Goal: Transaction & Acquisition: Purchase product/service

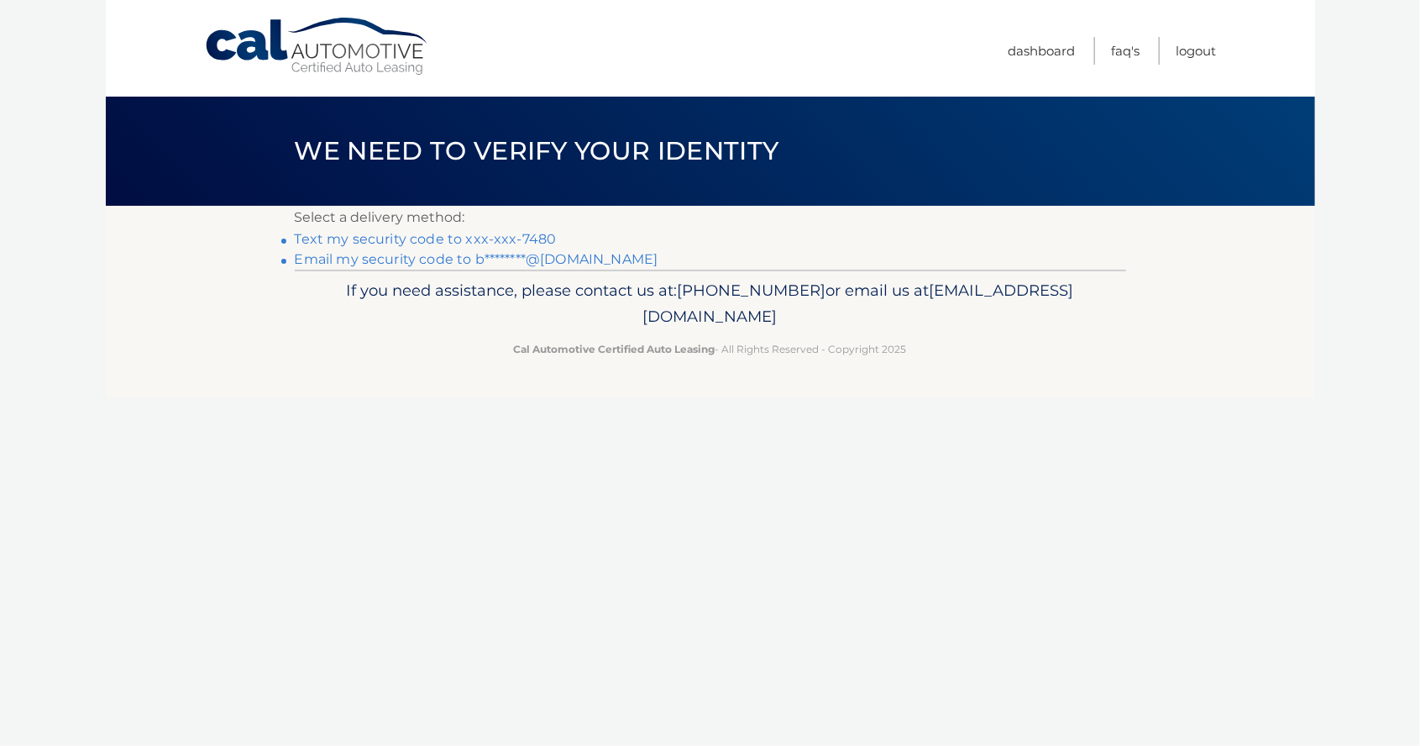
click at [511, 243] on link "Text my security code to xxx-xxx-7480" at bounding box center [426, 239] width 262 height 16
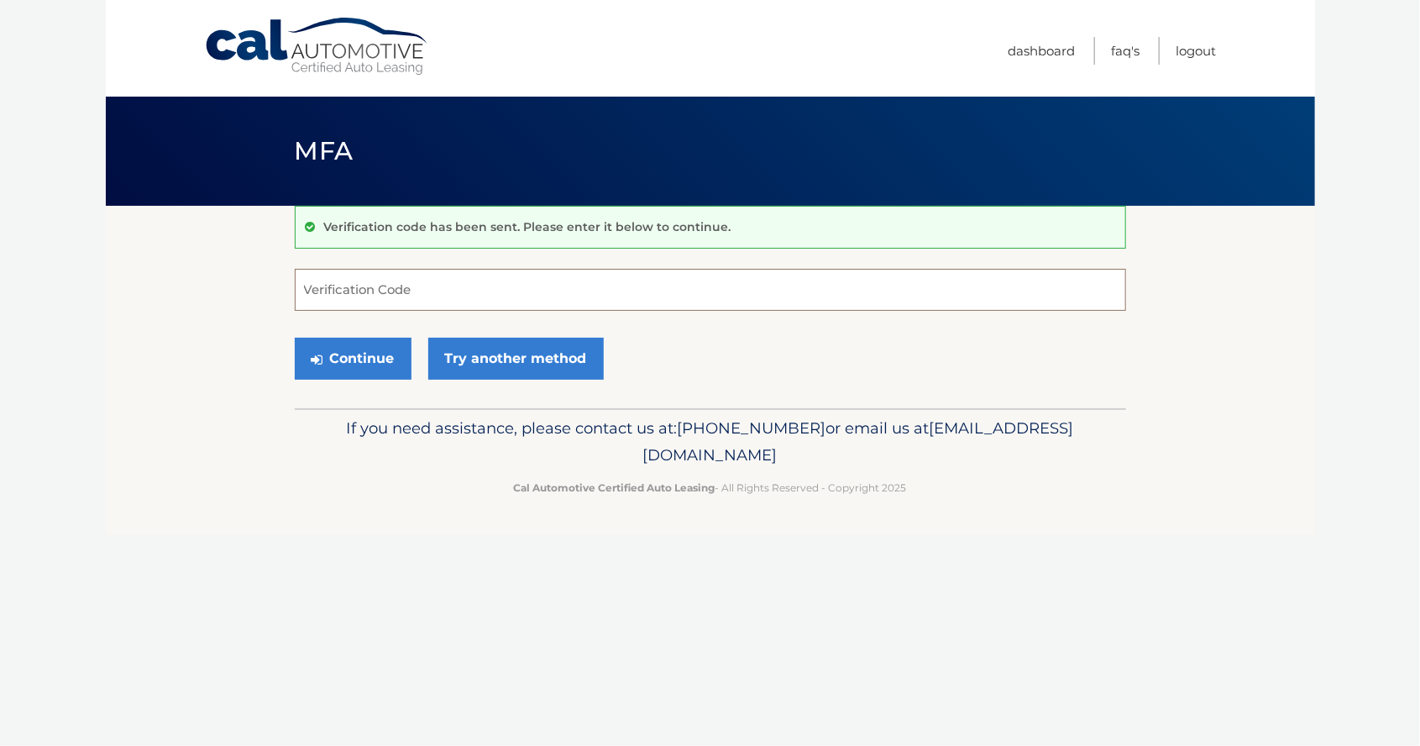
click at [413, 282] on input "Verification Code" at bounding box center [710, 290] width 831 height 42
click at [377, 294] on input "Verification Code" at bounding box center [710, 290] width 831 height 42
type input "582710"
click at [376, 356] on button "Continue" at bounding box center [353, 359] width 117 height 42
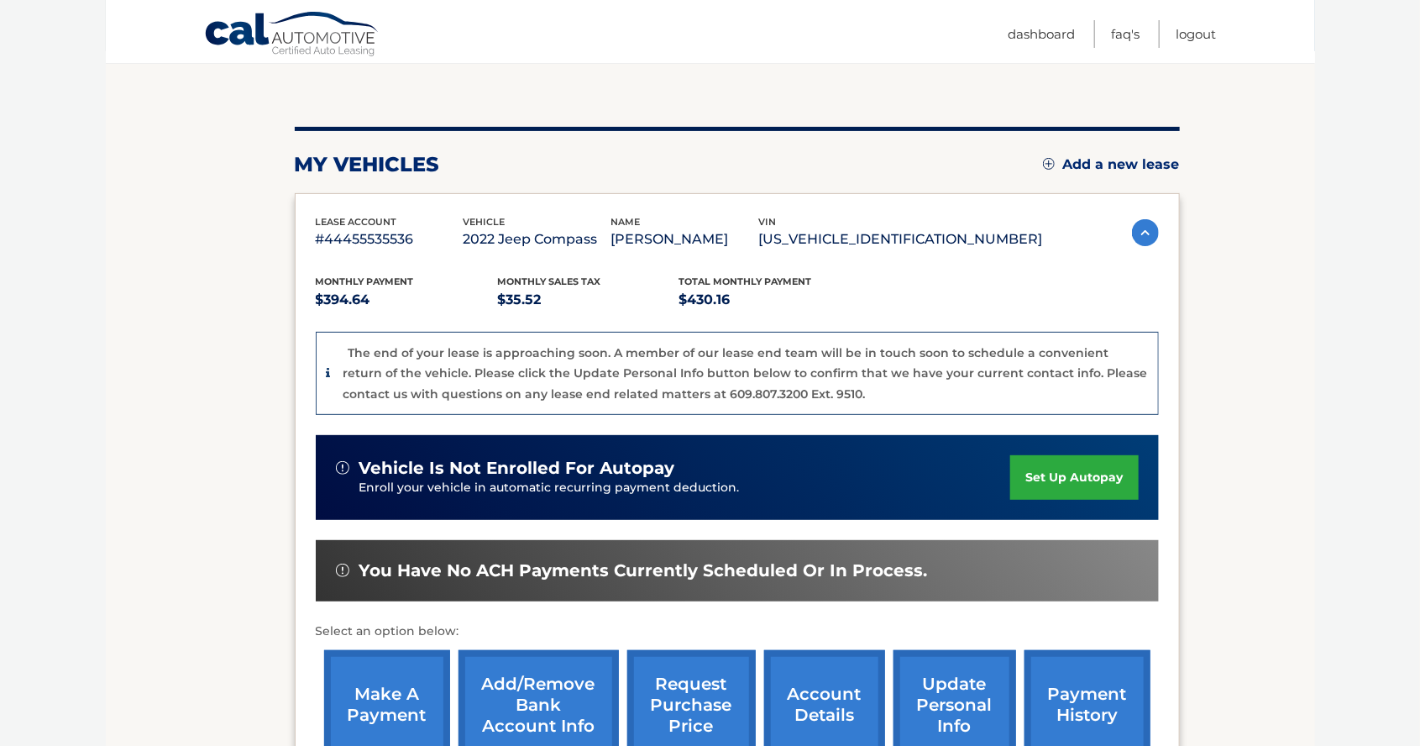
scroll to position [152, 0]
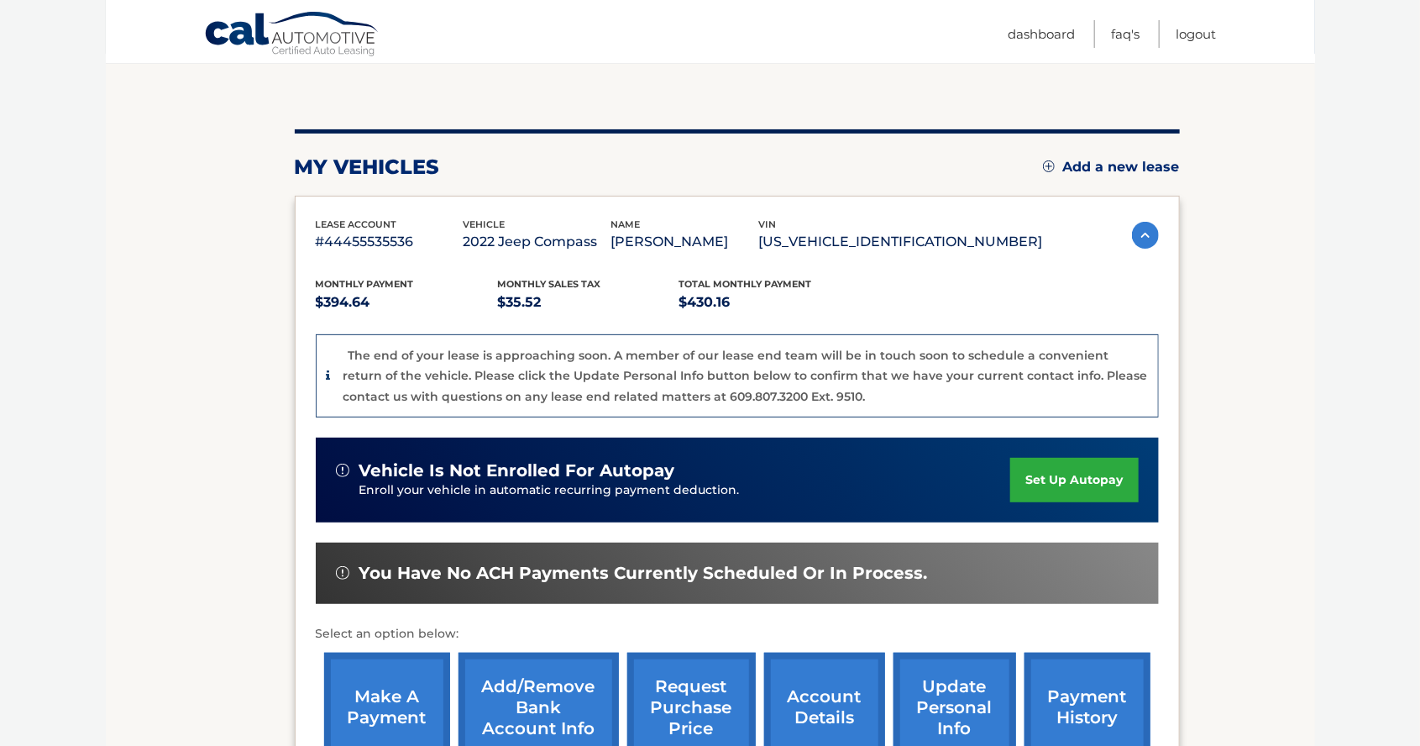
click at [383, 703] on link "make a payment" at bounding box center [387, 708] width 126 height 110
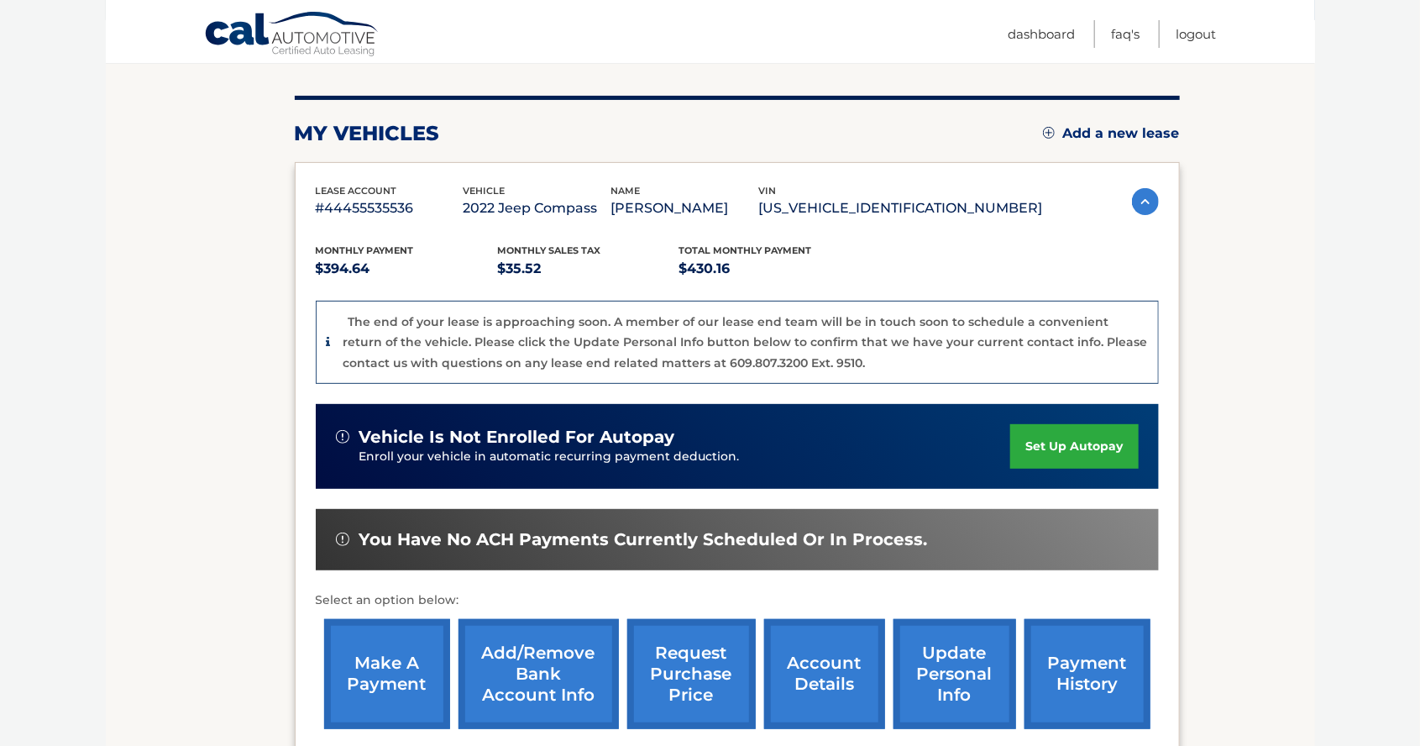
scroll to position [233, 0]
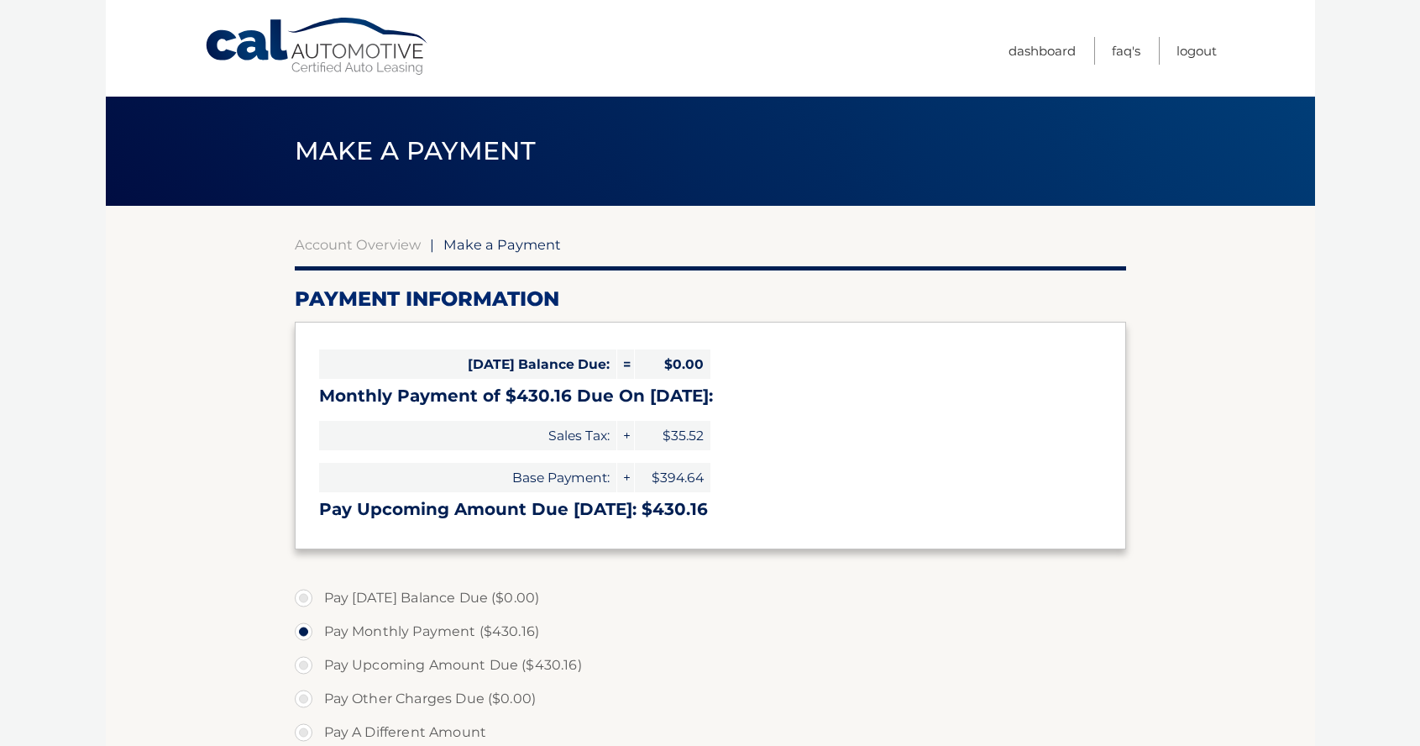
select select "MmUzOTJmZWQtZTFiZS00NWIzLThjYzEtZTI4ZjY3MTNmMjA3"
click at [1196, 46] on link "Logout" at bounding box center [1197, 51] width 40 height 28
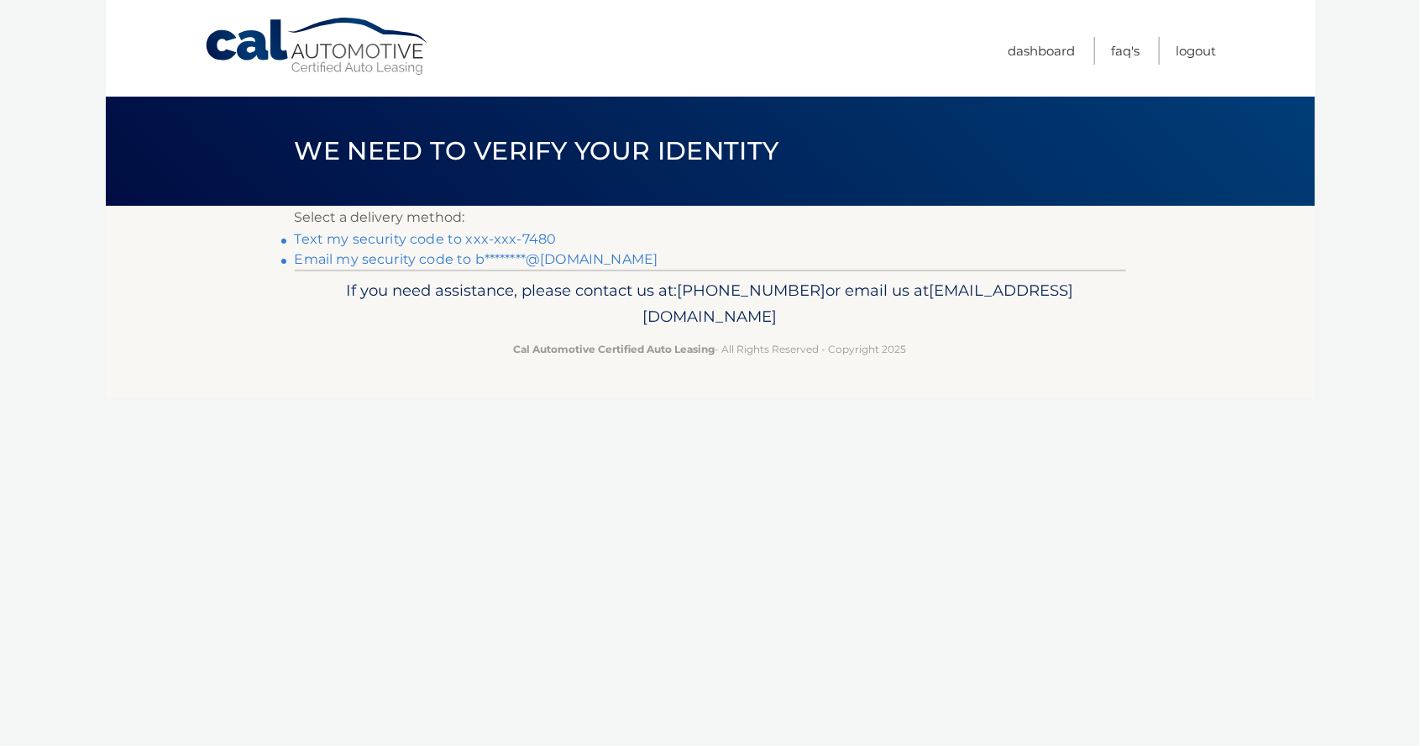
click at [538, 233] on link "Text my security code to xxx-xxx-7480" at bounding box center [426, 239] width 262 height 16
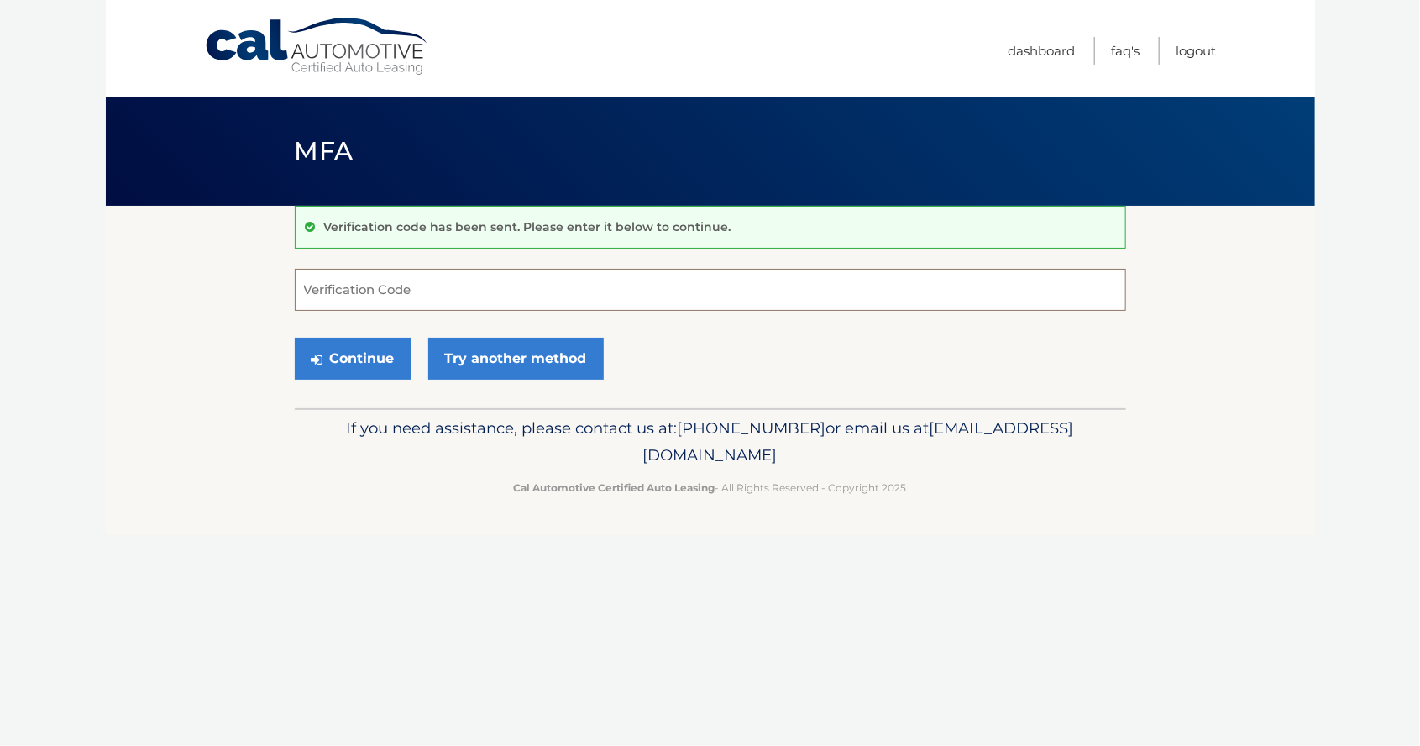
click at [569, 284] on input "Verification Code" at bounding box center [710, 290] width 831 height 42
type input "039033"
click at [377, 360] on button "Continue" at bounding box center [353, 359] width 117 height 42
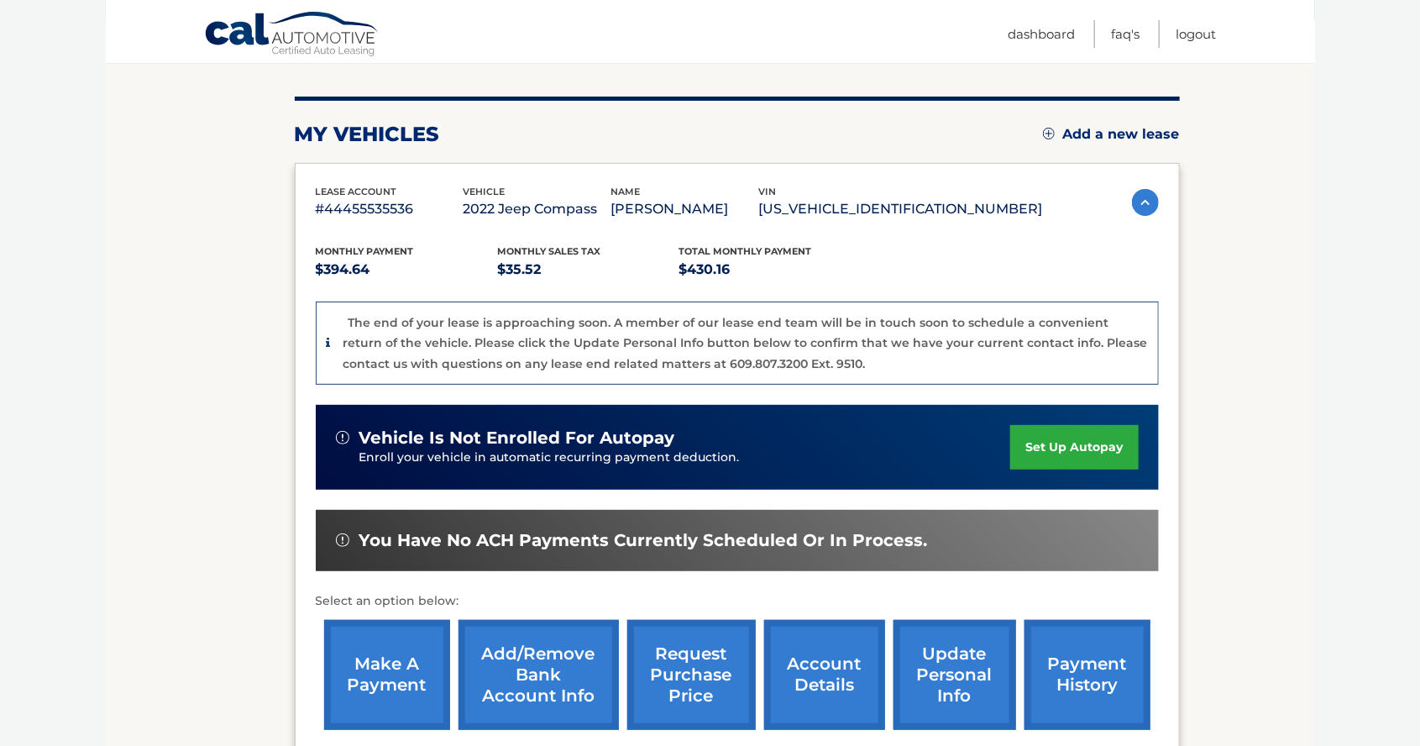
scroll to position [193, 0]
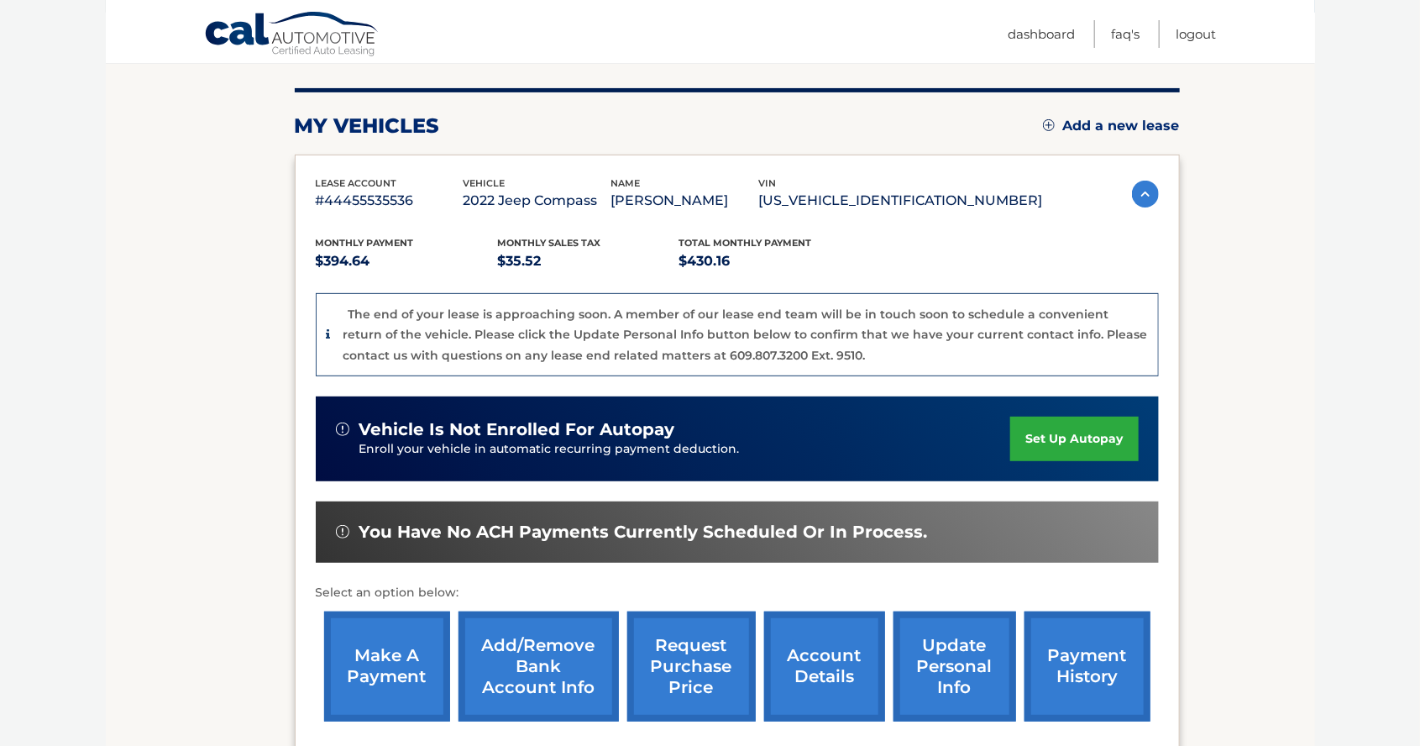
click at [400, 660] on link "make a payment" at bounding box center [387, 666] width 126 height 110
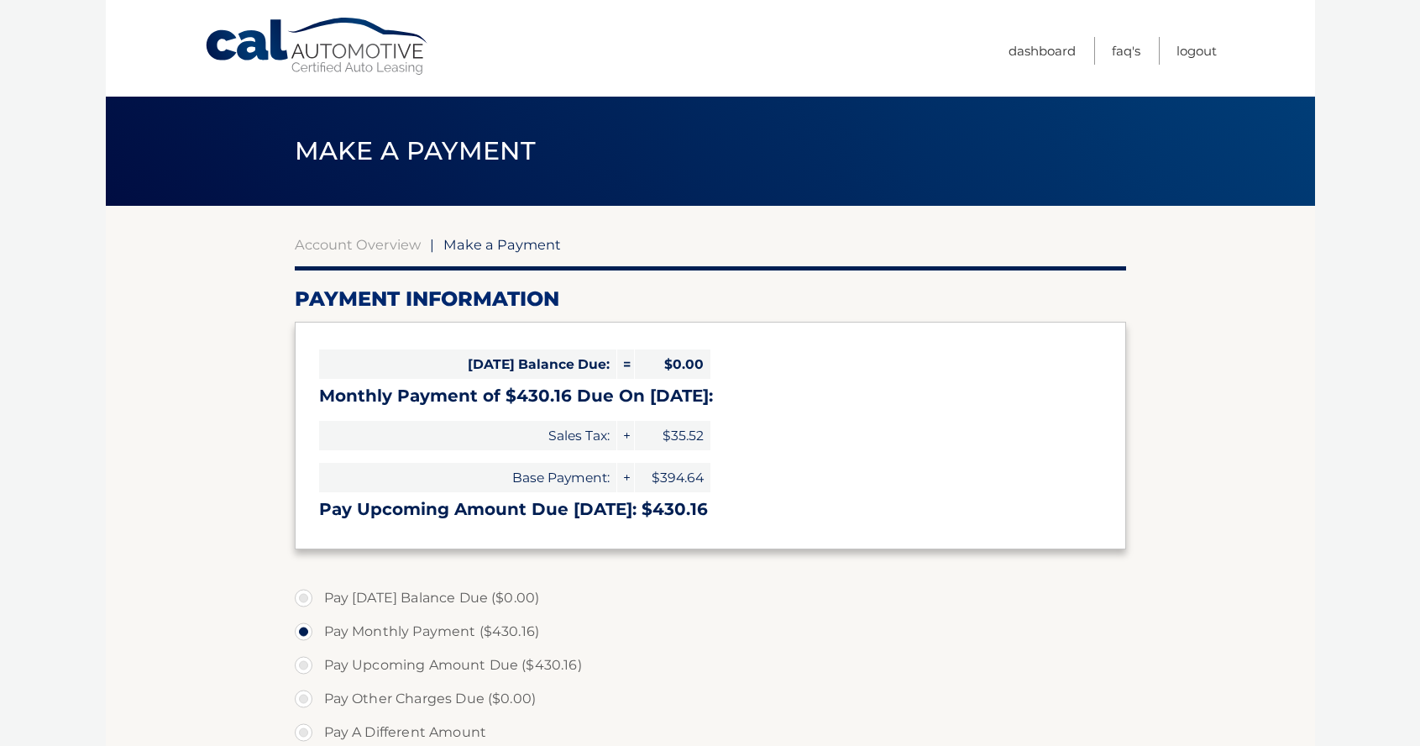
select select "MmUzOTJmZWQtZTFiZS00NWIzLThjYzEtZTI4ZjY3MTNmMjA3"
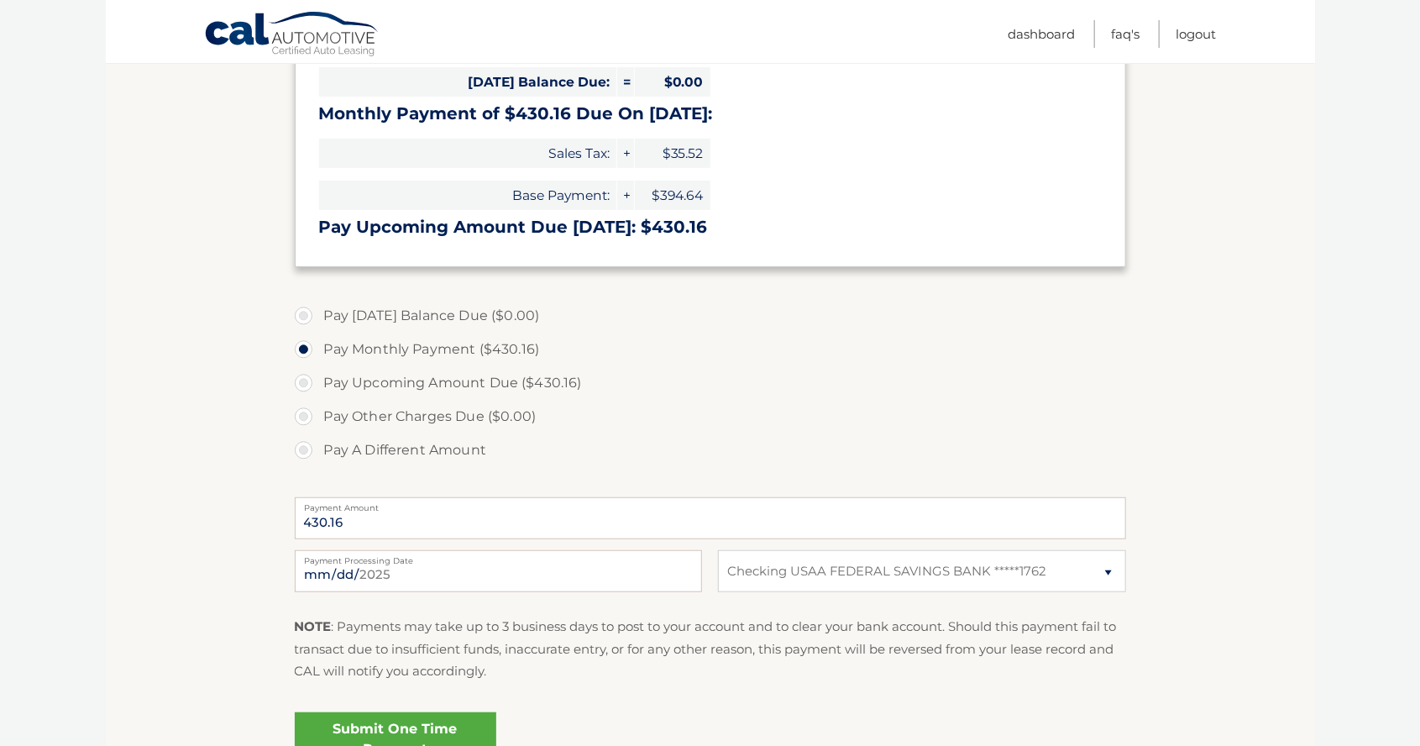
scroll to position [289, 0]
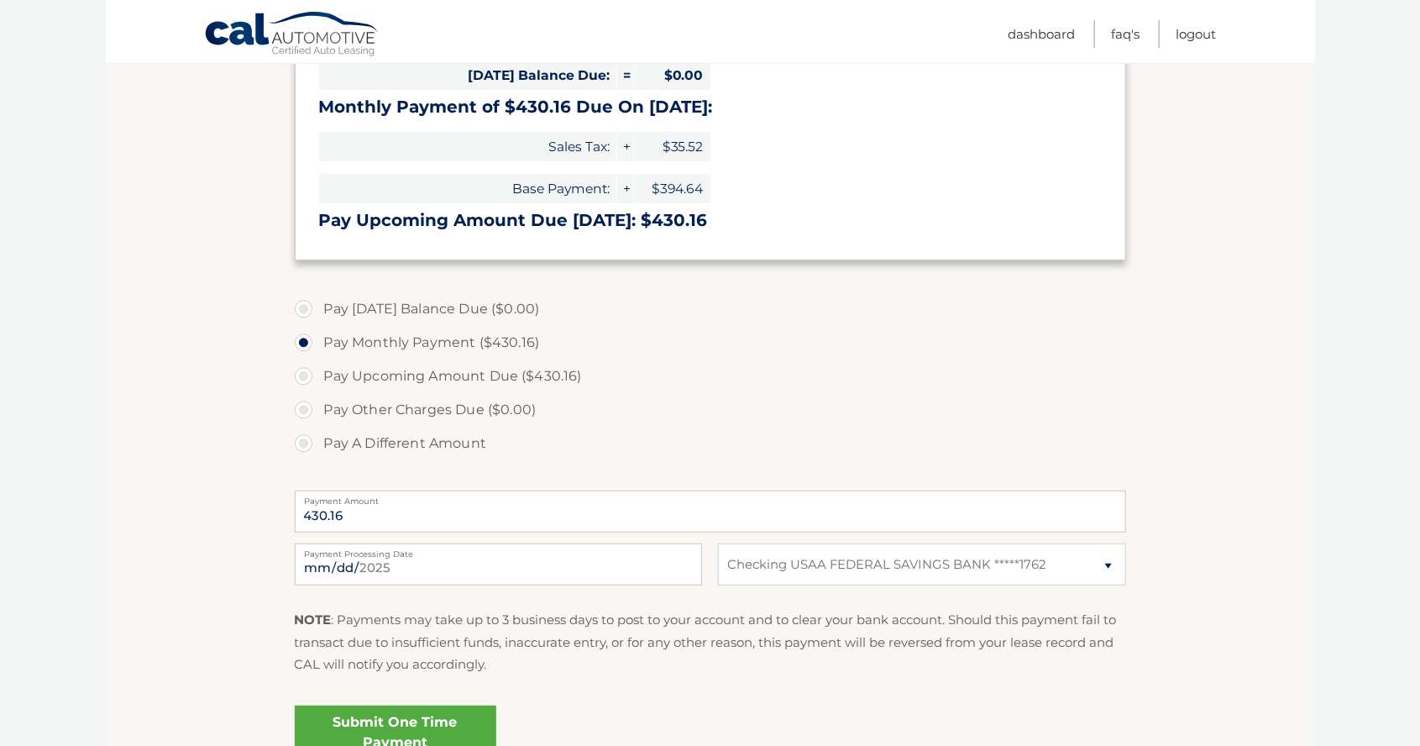
click at [405, 734] on link "Submit One Time Payment" at bounding box center [396, 732] width 202 height 54
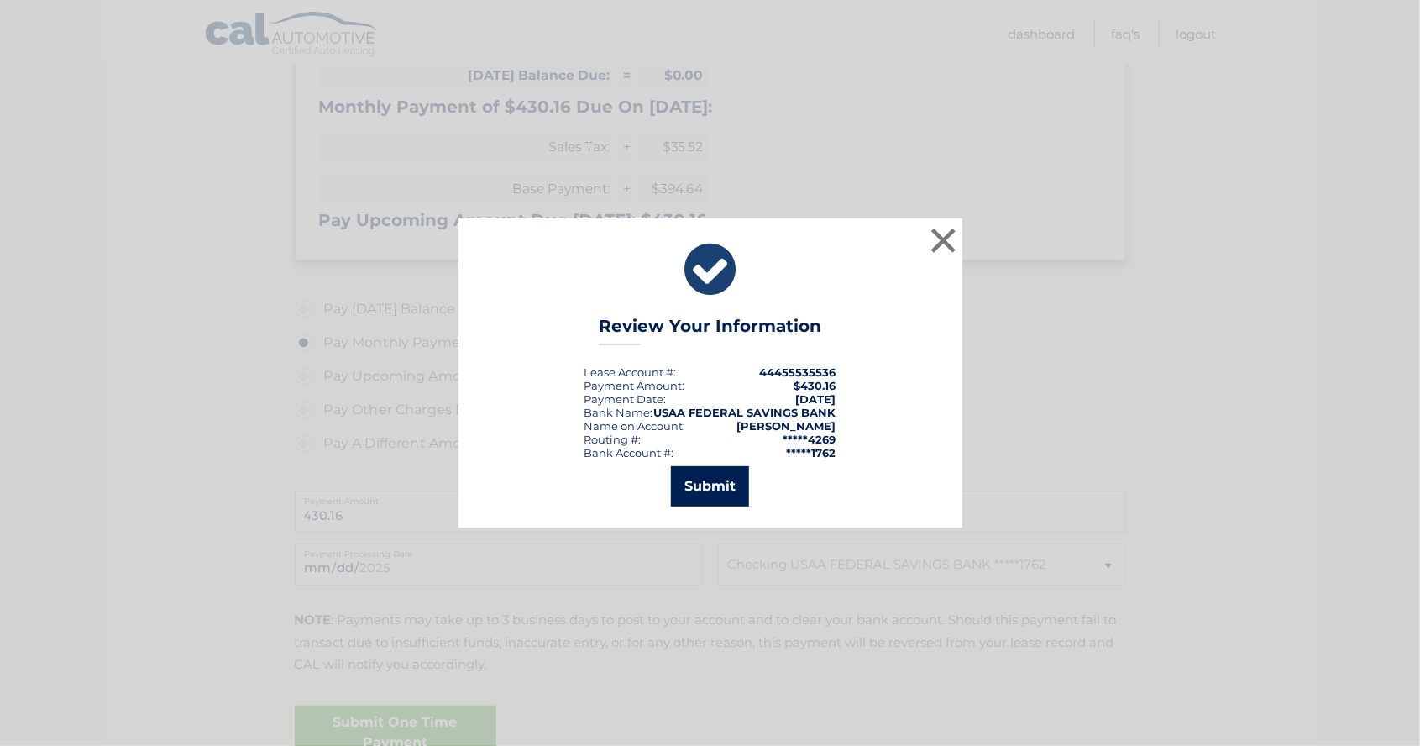
click at [708, 506] on button "Submit" at bounding box center [710, 486] width 78 height 40
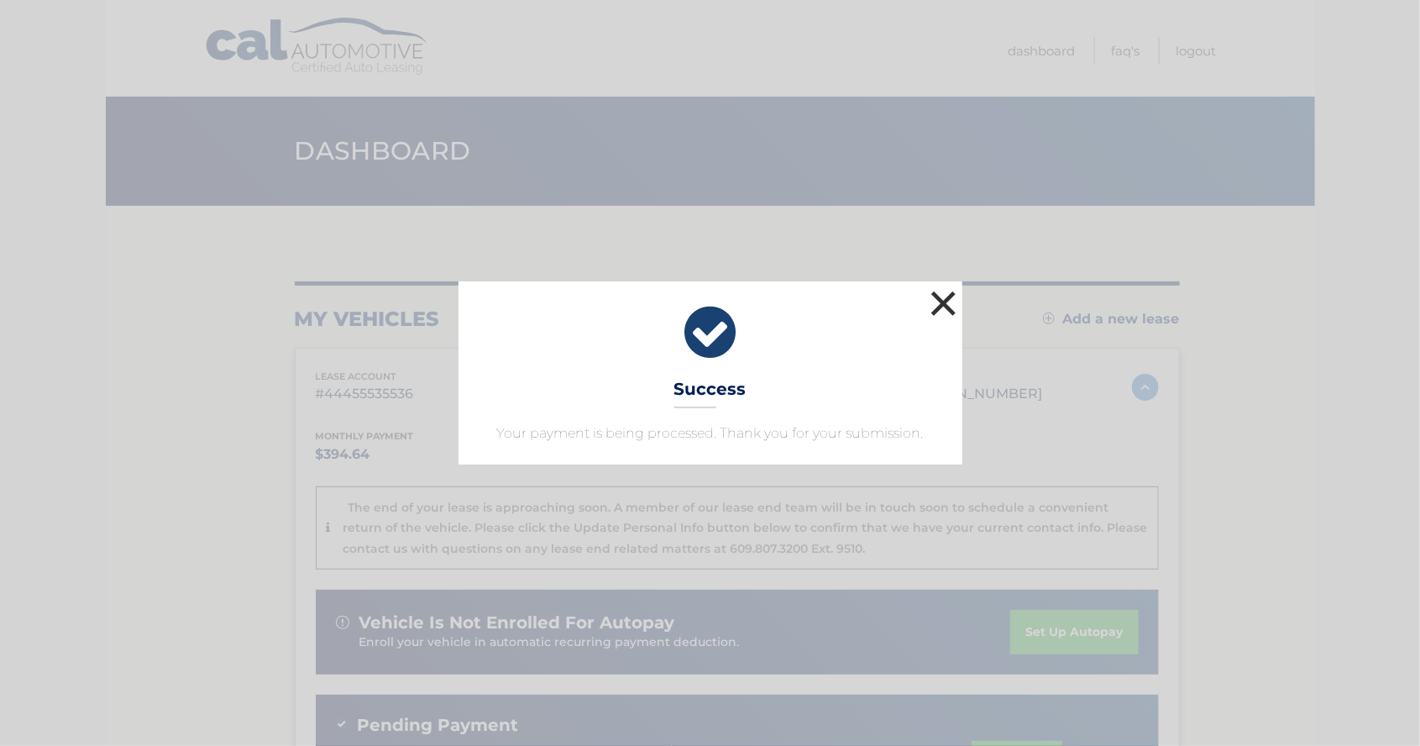
click at [948, 313] on button "×" at bounding box center [944, 303] width 34 height 34
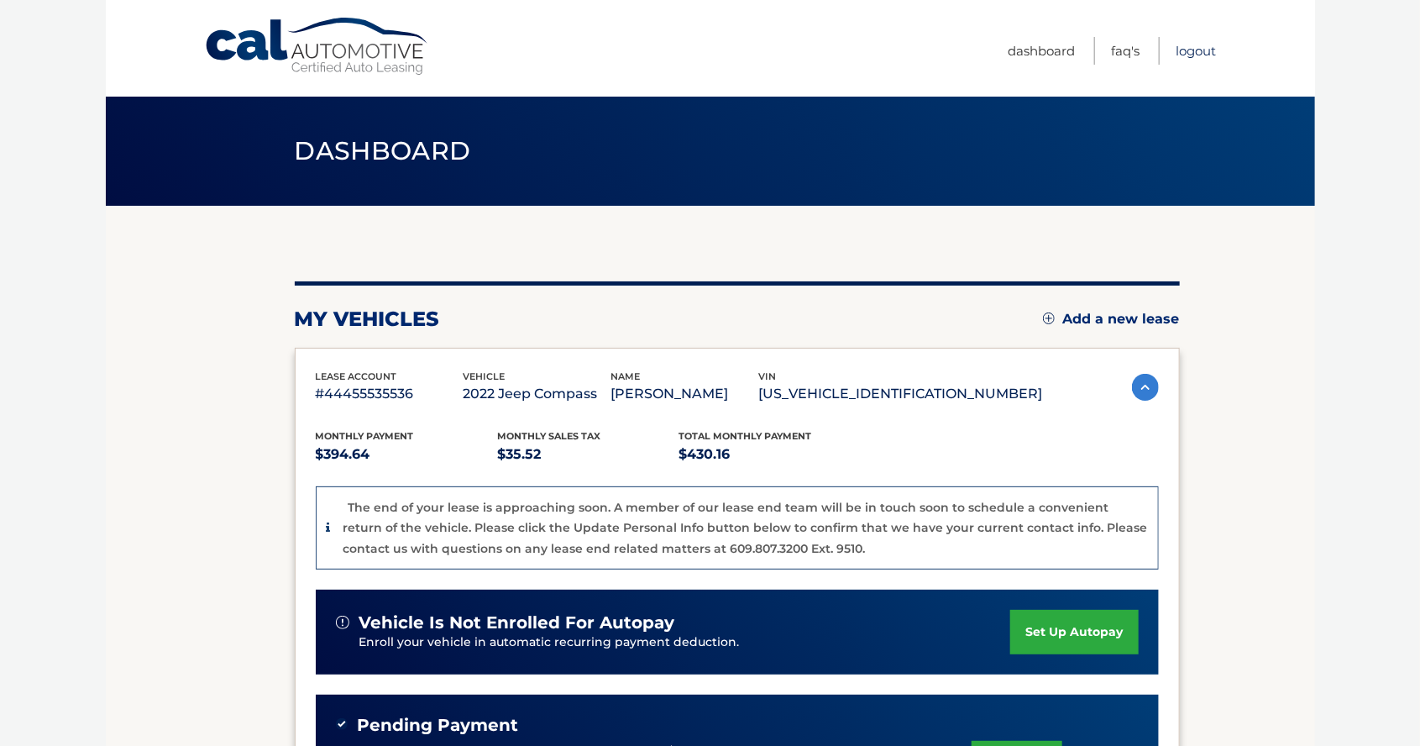
click at [1207, 51] on link "Logout" at bounding box center [1197, 51] width 40 height 28
